Goal: Navigation & Orientation: Find specific page/section

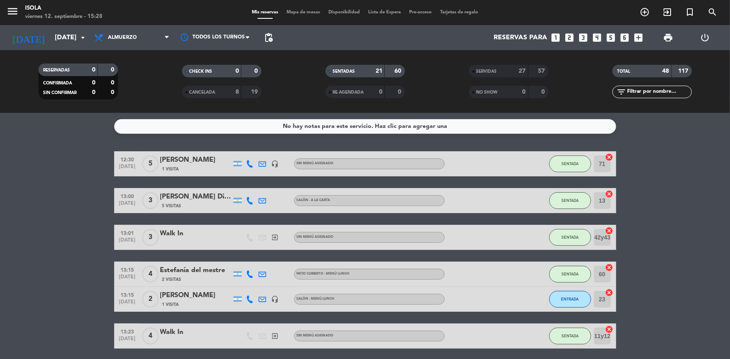
click at [300, 10] on span "Mapa de mesas" at bounding box center [303, 12] width 42 height 5
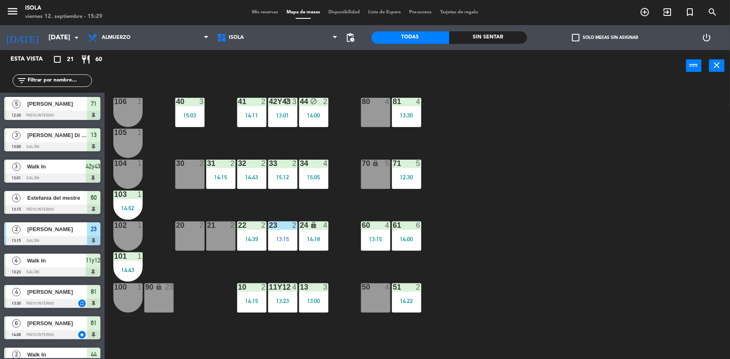
click at [262, 12] on span "Mis reservas" at bounding box center [265, 12] width 35 height 5
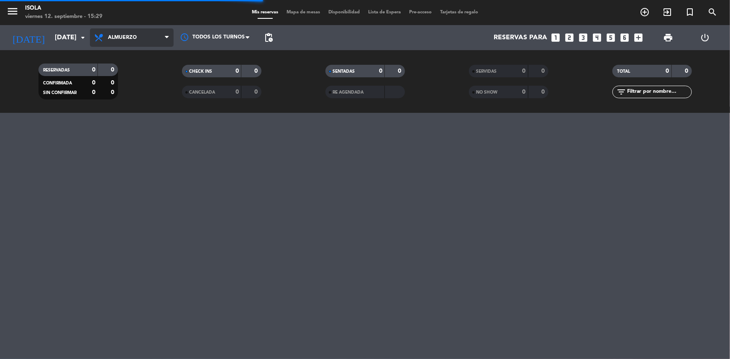
click at [116, 39] on span "Almuerzo" at bounding box center [122, 38] width 29 height 6
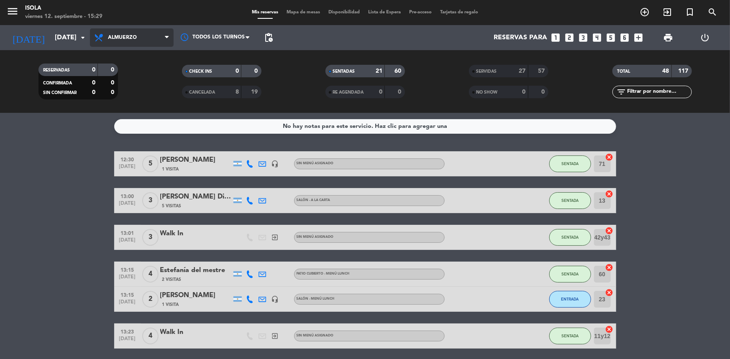
click at [128, 41] on span "Almuerzo" at bounding box center [132, 37] width 84 height 18
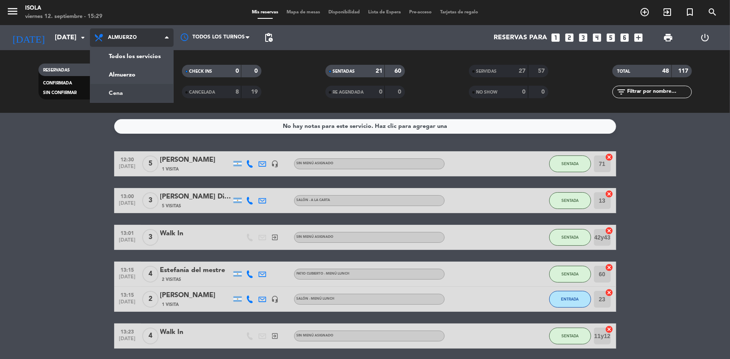
click at [125, 91] on div "menu [PERSON_NAME][DATE] 12. septiembre - 15:29 Mis reservas Mapa de mesas Disp…" at bounding box center [365, 56] width 730 height 113
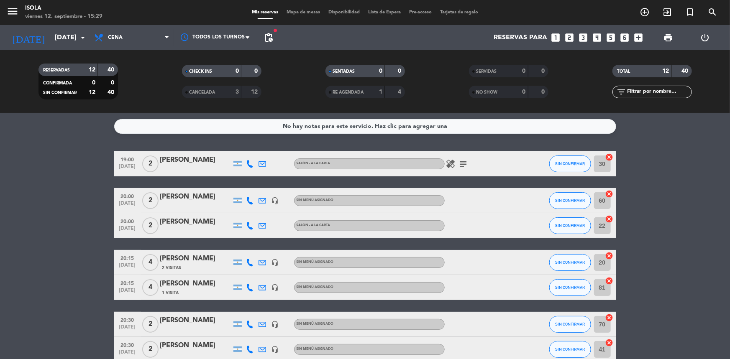
click at [305, 12] on span "Mapa de mesas" at bounding box center [303, 12] width 42 height 5
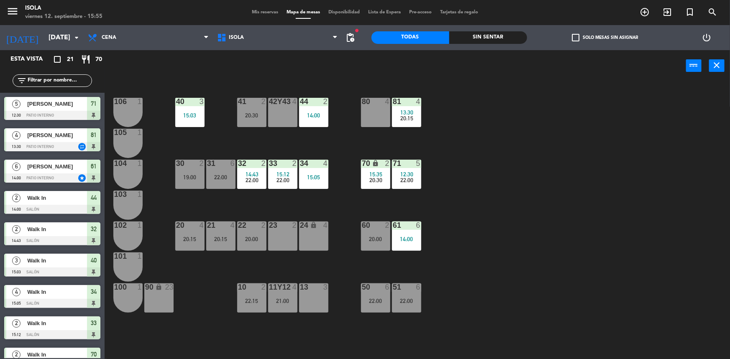
click at [271, 4] on div "menu [PERSON_NAME][DATE] 12. septiembre - 15:55 Mis reservas Mapa de mesas Disp…" at bounding box center [365, 12] width 730 height 25
click at [268, 5] on div "menu [PERSON_NAME][DATE] 12. septiembre - 15:55 Mis reservas Mapa de mesas Disp…" at bounding box center [365, 12] width 730 height 25
click at [264, 8] on div "menu [PERSON_NAME][DATE] 12. septiembre - 15:55 Mis reservas Mapa de mesas Disp…" at bounding box center [365, 12] width 730 height 25
click at [264, 18] on div "menu [PERSON_NAME][DATE] 12. septiembre - 15:55 Mis reservas Mapa de mesas Disp…" at bounding box center [365, 12] width 730 height 25
click at [268, 12] on span "Mis reservas" at bounding box center [265, 12] width 35 height 5
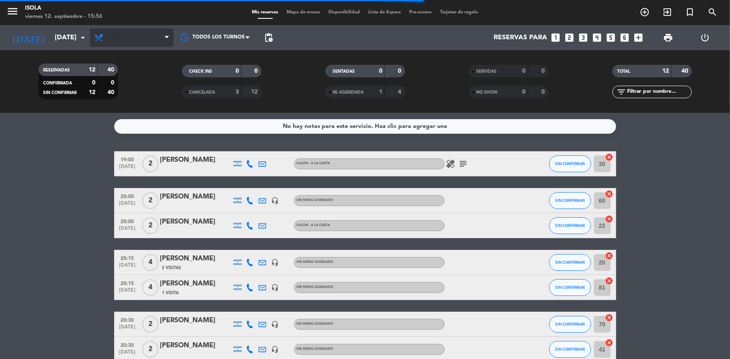
click at [147, 42] on span "Cena" at bounding box center [132, 37] width 84 height 18
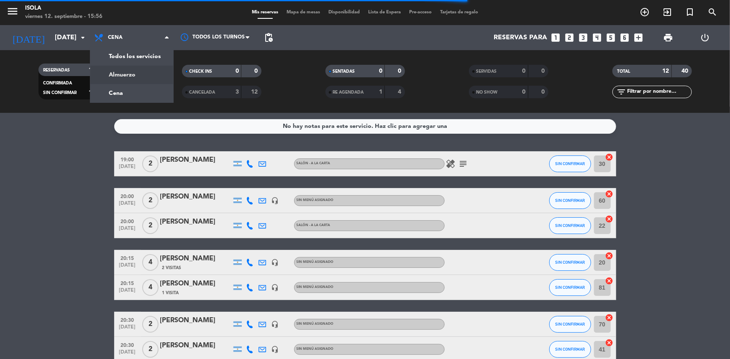
drag, startPoint x: 129, startPoint y: 77, endPoint x: 133, endPoint y: 80, distance: 5.4
click at [129, 76] on div "menu [PERSON_NAME][DATE] 12. septiembre - 15:56 Mis reservas Mapa de mesas Disp…" at bounding box center [365, 56] width 730 height 113
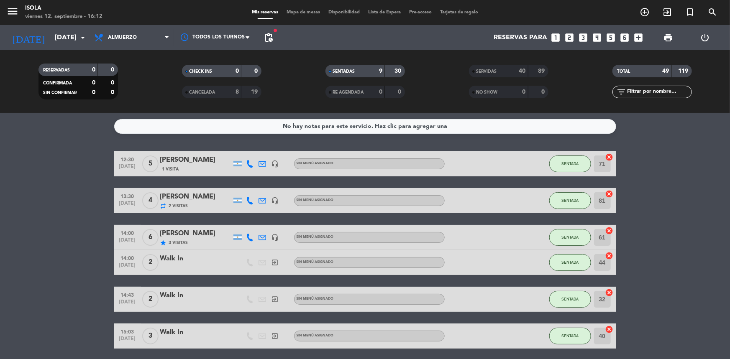
click at [670, 171] on bookings-row "12:30 [DATE] 5 [PERSON_NAME] 1 Visita headset_mic Sin menú asignado SENTADA 71 …" at bounding box center [365, 305] width 730 height 308
click at [153, 42] on span "Almuerzo" at bounding box center [132, 37] width 84 height 18
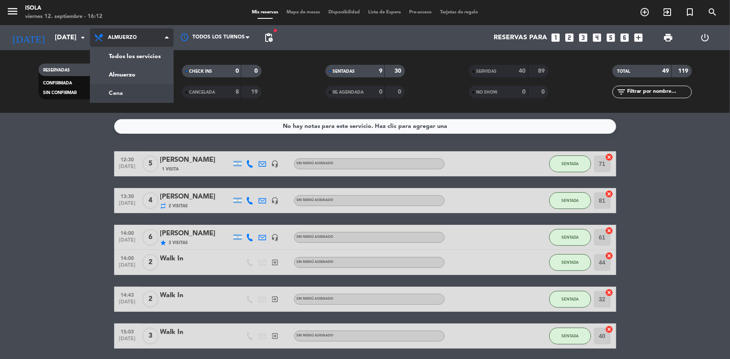
click at [135, 89] on div "menu [PERSON_NAME][DATE] 12. septiembre - 16:12 Mis reservas Mapa de mesas Disp…" at bounding box center [365, 56] width 730 height 113
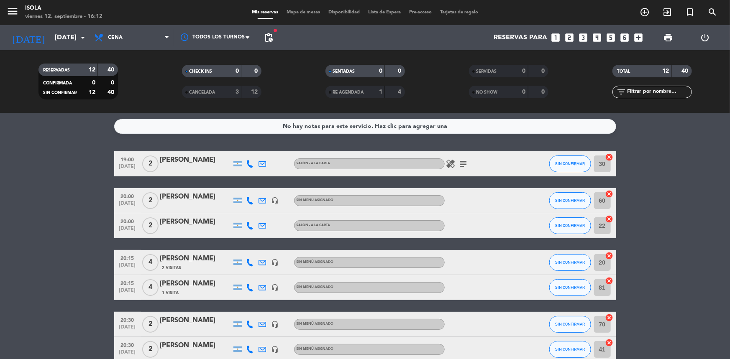
click at [298, 13] on span "Mapa de mesas" at bounding box center [303, 12] width 42 height 5
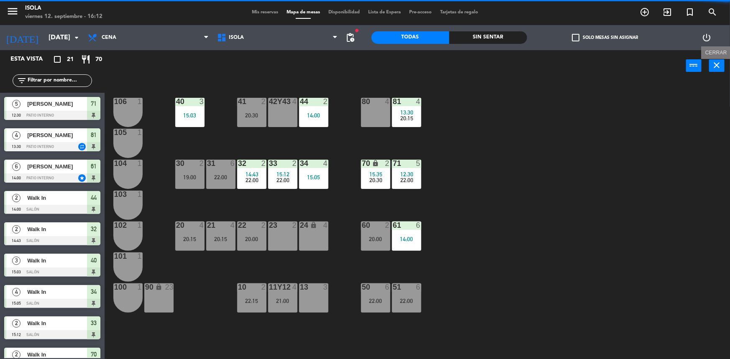
click at [719, 67] on icon "close" at bounding box center [717, 65] width 10 height 10
